Goal: Task Accomplishment & Management: Manage account settings

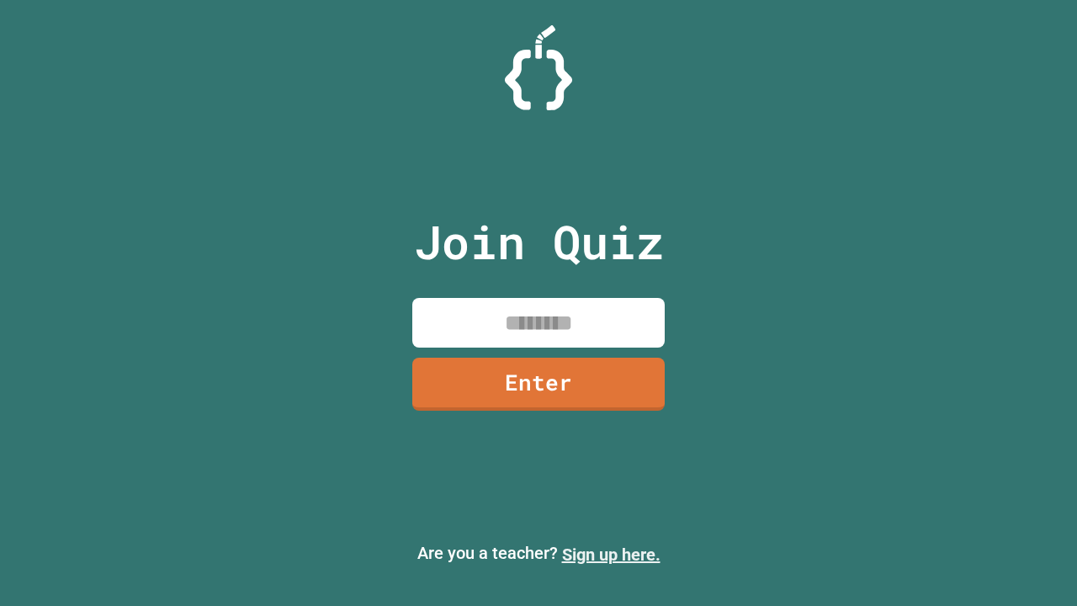
click at [611, 555] on link "Sign up here." at bounding box center [611, 554] width 98 height 20
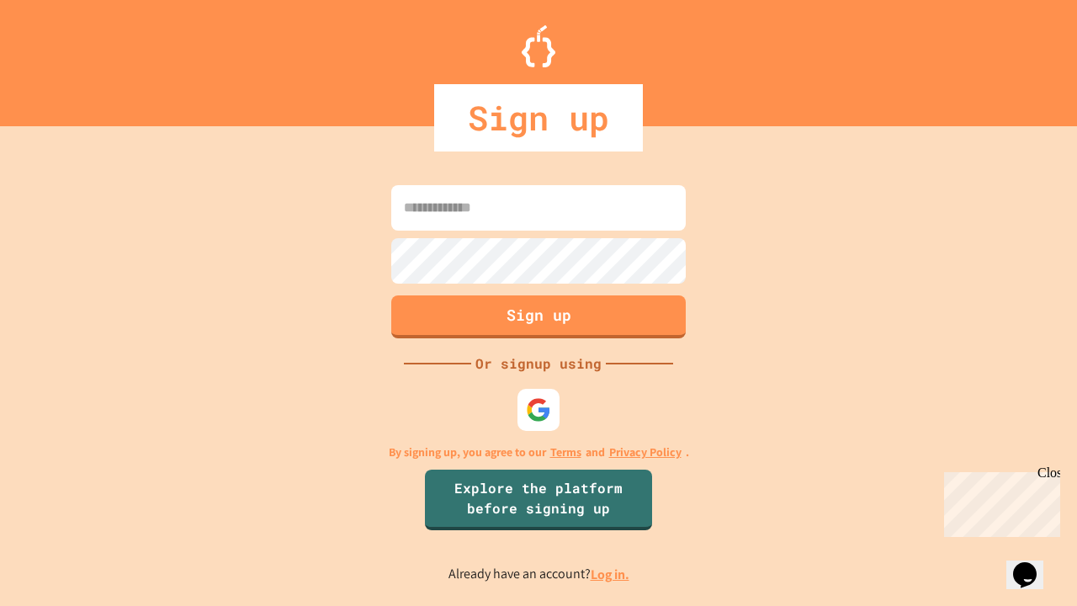
click at [611, 574] on link "Log in." at bounding box center [610, 574] width 39 height 18
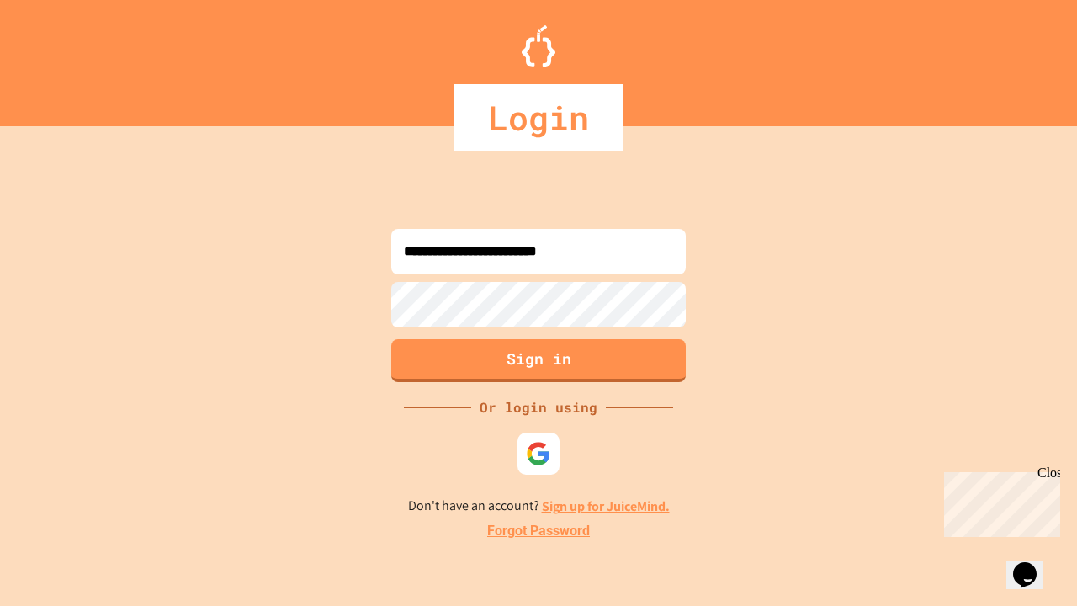
type input "**********"
